Goal: Download file/media

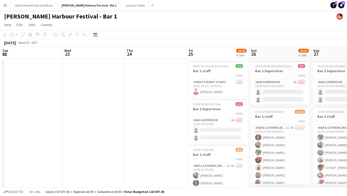
scroll to position [0, 163]
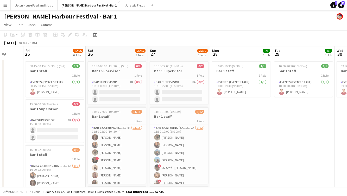
click at [4, 2] on button "Menu" at bounding box center [5, 5] width 10 height 10
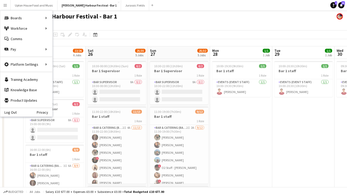
click at [130, 32] on app-toolbar "Copy Paste Paste Command V Paste with crew Command Shift V Paste linked Job [GE…" at bounding box center [173, 34] width 347 height 9
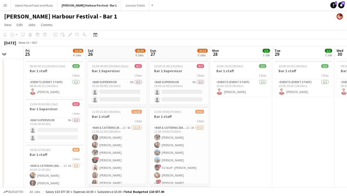
click at [8, 7] on button "Menu" at bounding box center [5, 5] width 10 height 10
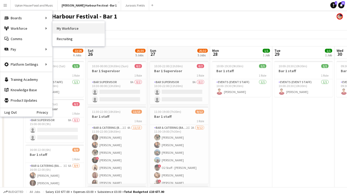
click at [75, 28] on link "My Workforce" at bounding box center [79, 28] width 52 height 10
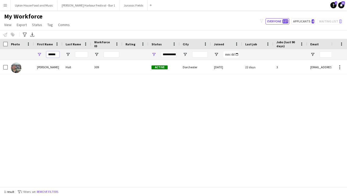
click at [56, 54] on input "******" at bounding box center [52, 54] width 13 height 6
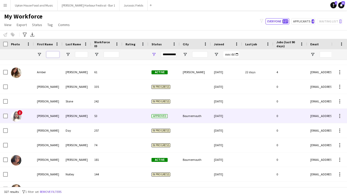
scroll to position [383, 0]
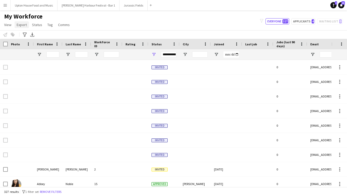
click at [21, 25] on span "Export" at bounding box center [22, 24] width 10 height 5
click at [27, 52] on span "Export as XLSX" at bounding box center [30, 51] width 23 height 5
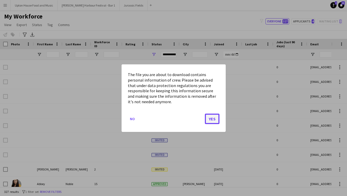
click at [213, 119] on button "Yes" at bounding box center [212, 118] width 15 height 10
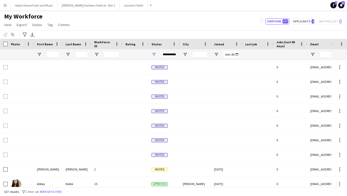
click at [251, 43] on span "Last job" at bounding box center [251, 44] width 12 height 4
click at [249, 43] on span "Last job" at bounding box center [251, 44] width 12 height 4
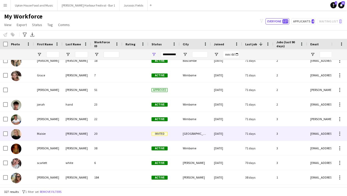
scroll to position [114, 0]
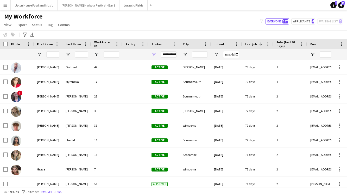
click at [114, 34] on div "Notify workforce Add to tag Select at least one crew to tag him or her. Advance…" at bounding box center [173, 34] width 347 height 9
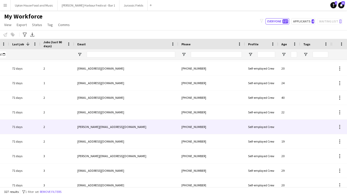
scroll to position [31, 0]
